Goal: Task Accomplishment & Management: Manage account settings

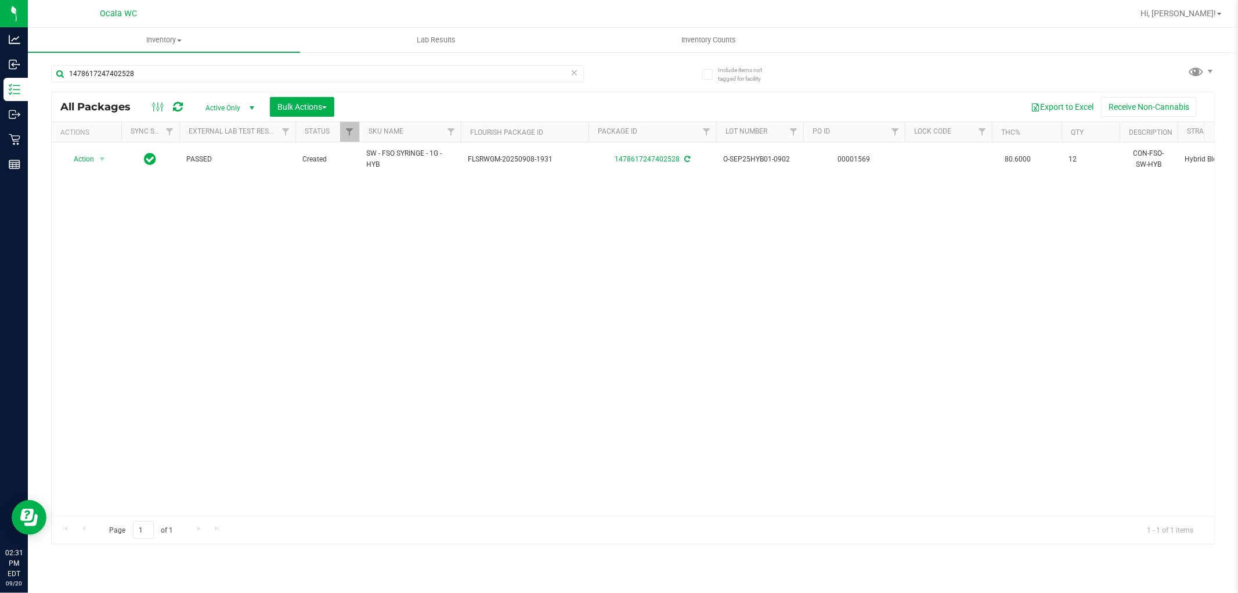
click at [1197, 24] on div "Hi, [PERSON_NAME]!" at bounding box center [1182, 13] width 99 height 23
click at [1196, 4] on div "Hi, [PERSON_NAME]!" at bounding box center [1181, 13] width 91 height 20
click at [1194, 28] on ul "Inventory All packages All inventory Waste log Create inventory Lab Results Inv…" at bounding box center [647, 40] width 1238 height 25
click at [1190, 5] on div "Hi, [PERSON_NAME]!" at bounding box center [1181, 13] width 91 height 20
click at [1200, 9] on span "Hi, [PERSON_NAME]!" at bounding box center [1178, 13] width 75 height 9
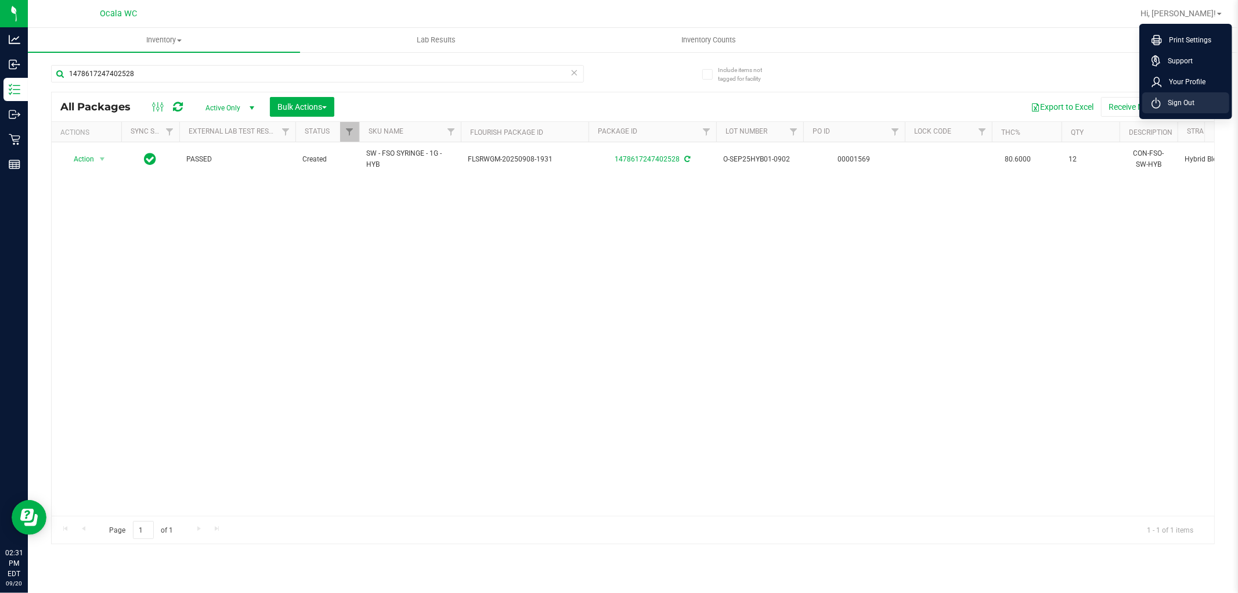
click at [1199, 103] on li "Sign Out" at bounding box center [1185, 102] width 87 height 21
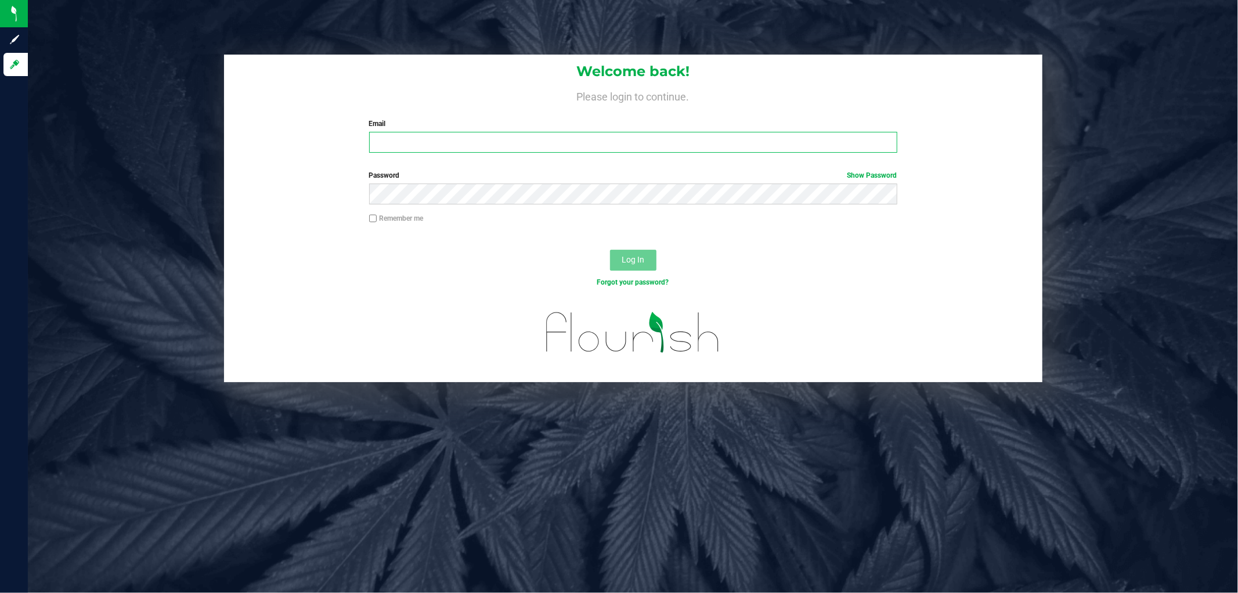
click at [406, 136] on input "Email" at bounding box center [633, 142] width 528 height 21
type input "smccurdy@liveparallel.com"
click at [486, 213] on div "Remember me" at bounding box center [633, 219] width 546 height 13
click at [493, 205] on div "Password Show Password" at bounding box center [633, 191] width 818 height 43
click at [610, 250] on button "Log In" at bounding box center [633, 260] width 46 height 21
